Goal: Transaction & Acquisition: Purchase product/service

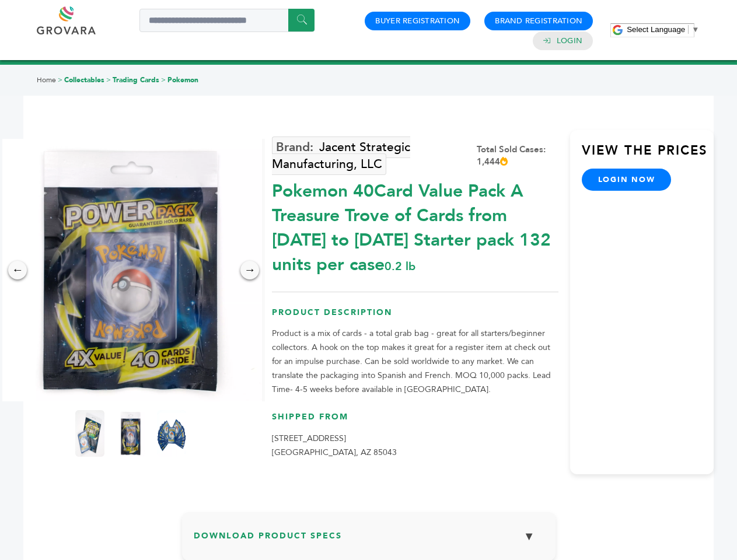
click at [663, 29] on span "Select Language" at bounding box center [656, 29] width 58 height 9
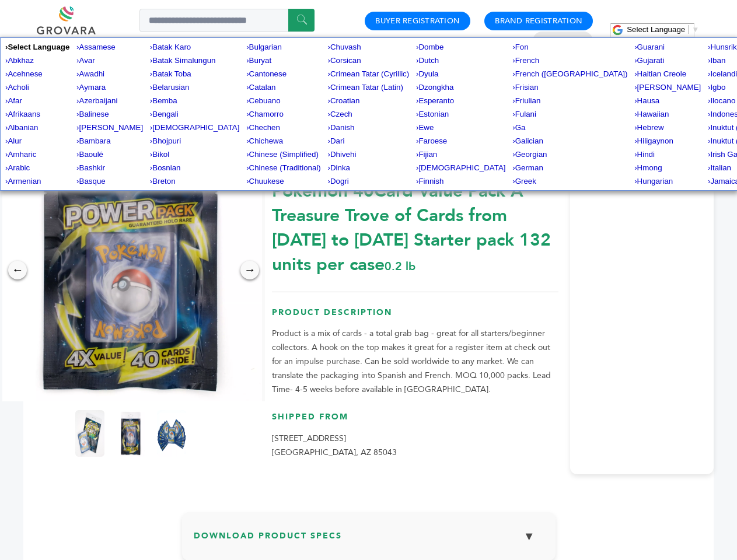
click at [131, 270] on img at bounding box center [130, 270] width 263 height 263
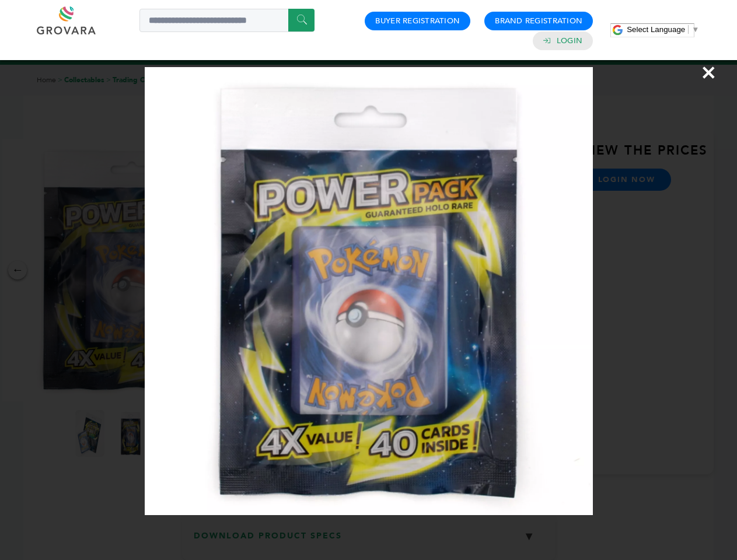
click at [18, 270] on div "×" at bounding box center [368, 280] width 737 height 560
click at [250, 270] on div "→" at bounding box center [249, 270] width 19 height 19
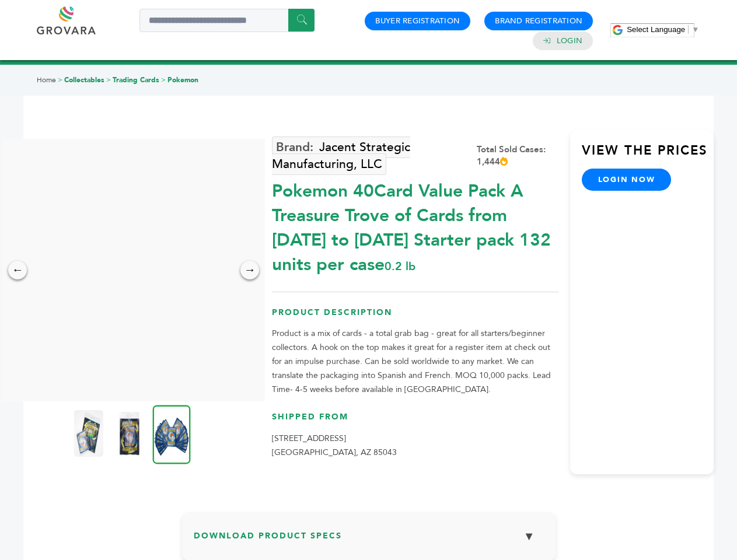
click at [90, 434] on img at bounding box center [88, 433] width 29 height 47
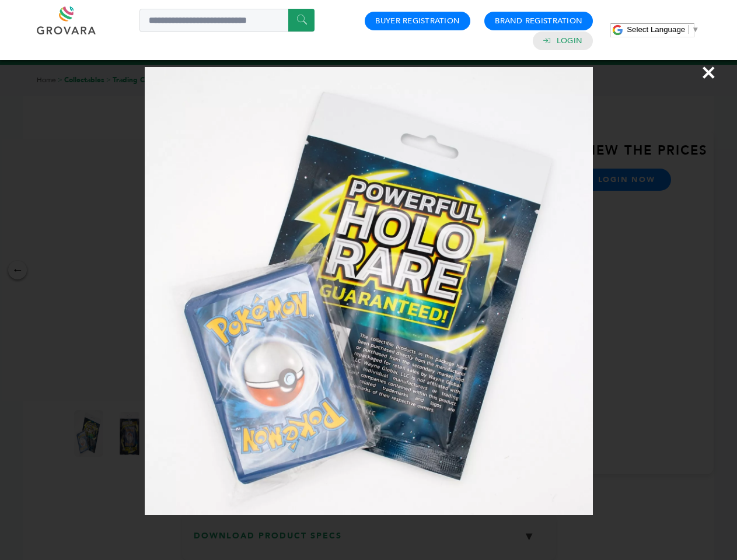
click at [131, 434] on div "×" at bounding box center [368, 280] width 737 height 560
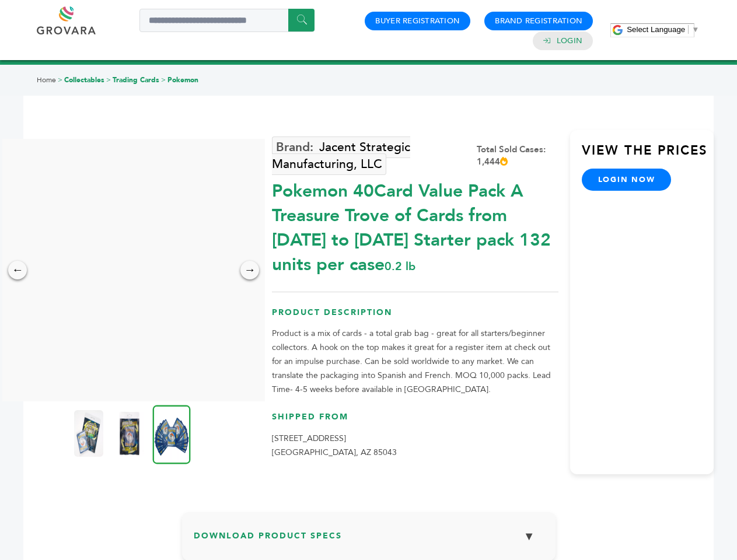
click at [172, 434] on img at bounding box center [172, 434] width 38 height 59
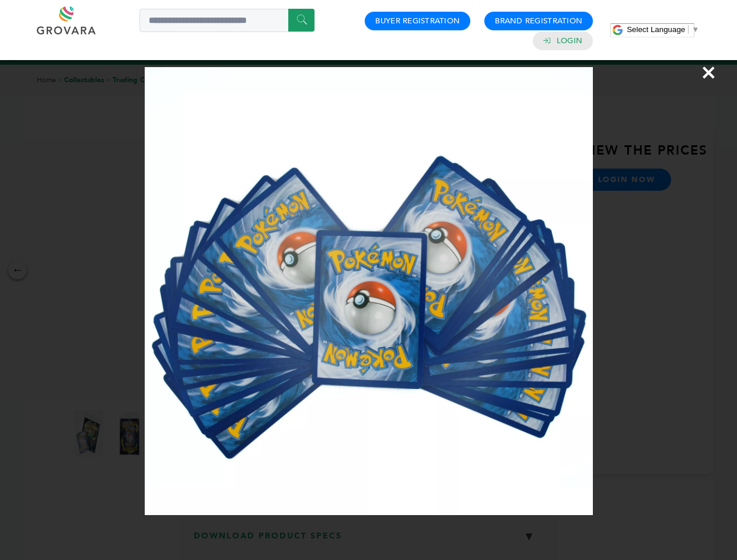
click at [369, 541] on div "×" at bounding box center [368, 280] width 737 height 560
